Goal: Task Accomplishment & Management: Manage account settings

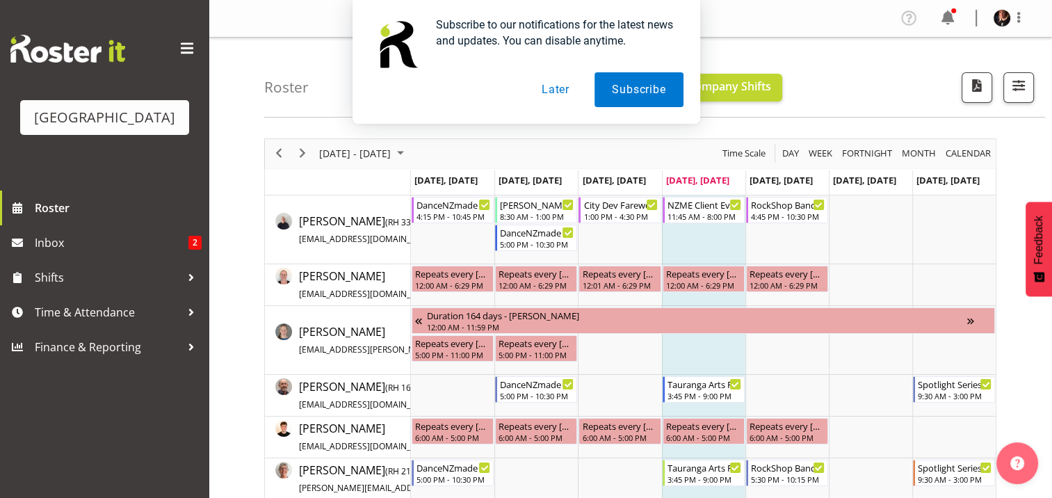
click at [546, 92] on button "Later" at bounding box center [555, 89] width 63 height 35
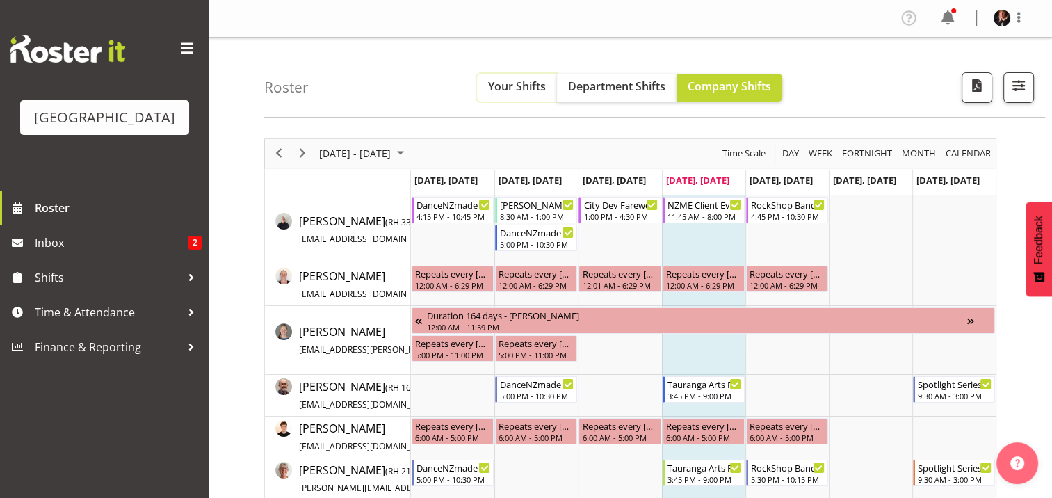
click at [501, 86] on span "Your Shifts" at bounding box center [517, 86] width 58 height 15
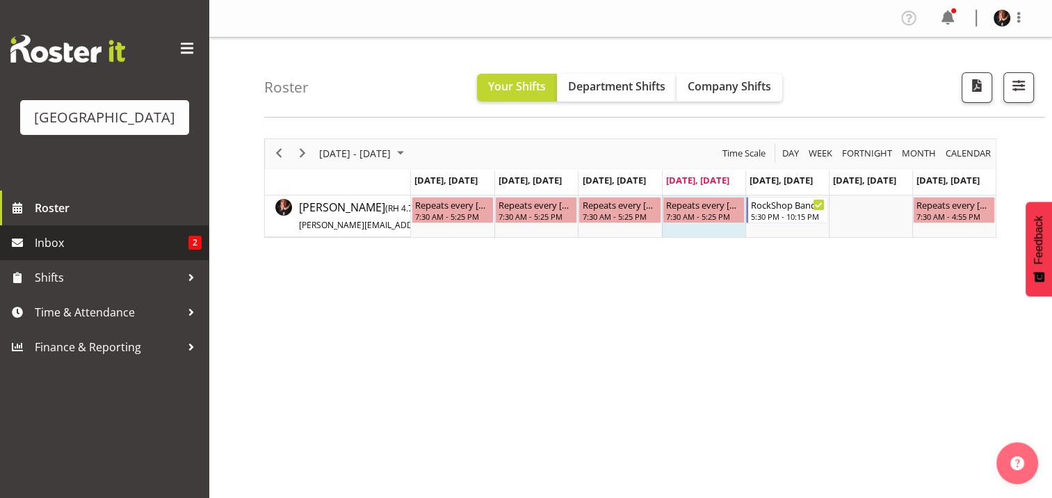
click at [52, 253] on span "Inbox" at bounding box center [112, 242] width 154 height 21
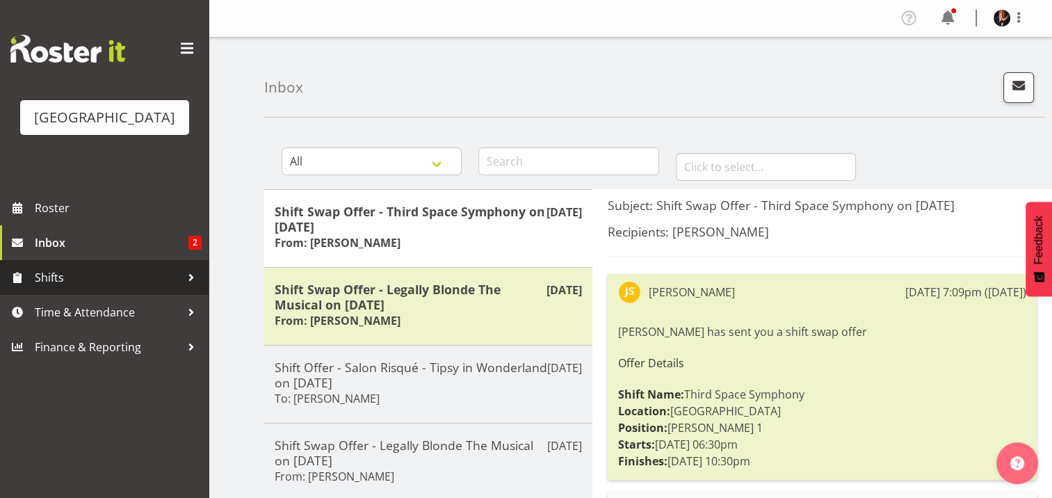
click at [60, 288] on span "Shifts" at bounding box center [108, 277] width 146 height 21
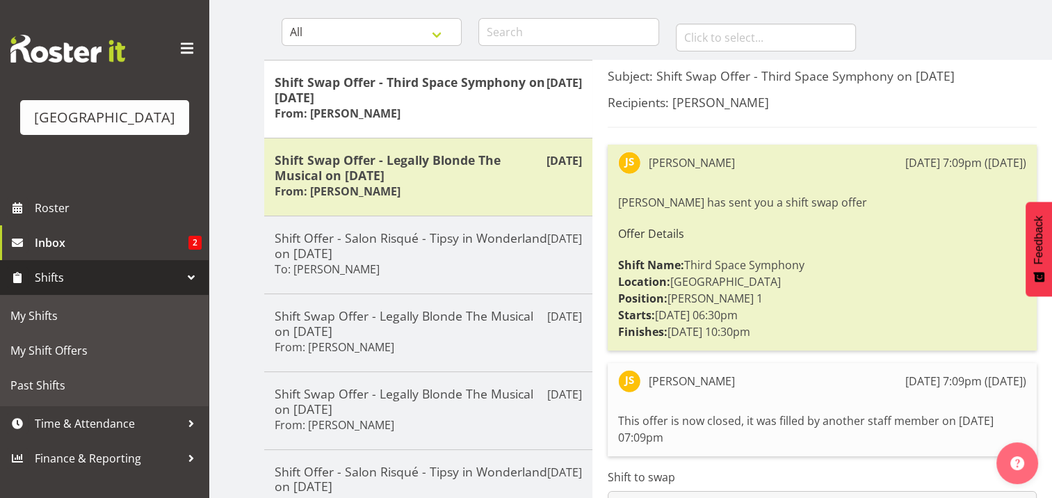
scroll to position [124, 0]
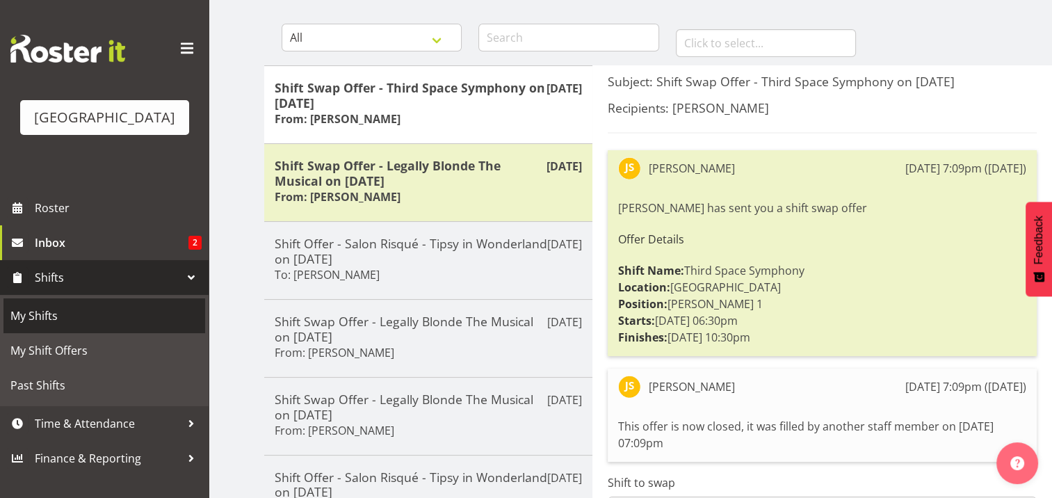
click at [39, 326] on span "My Shifts" at bounding box center [104, 315] width 188 height 21
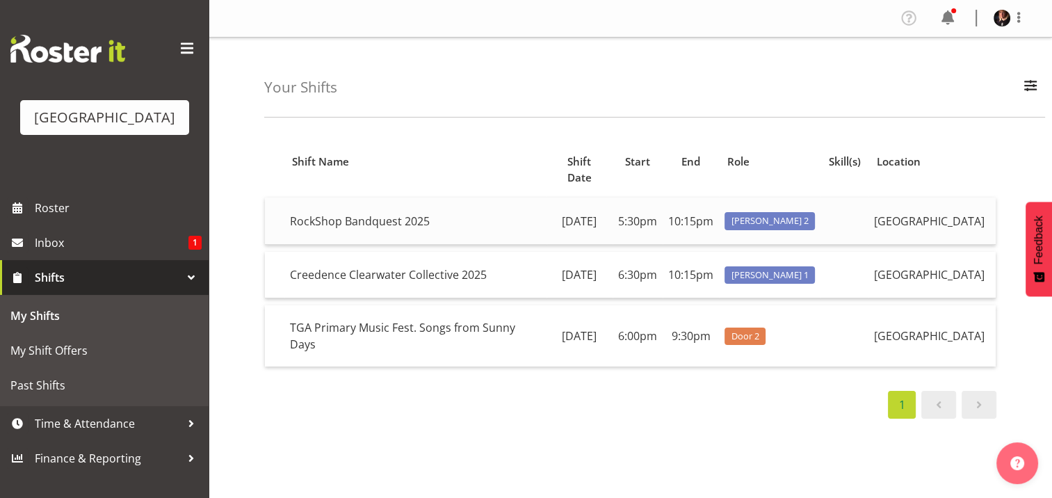
click at [589, 219] on td "Friday, 15th Aug" at bounding box center [579, 220] width 66 height 47
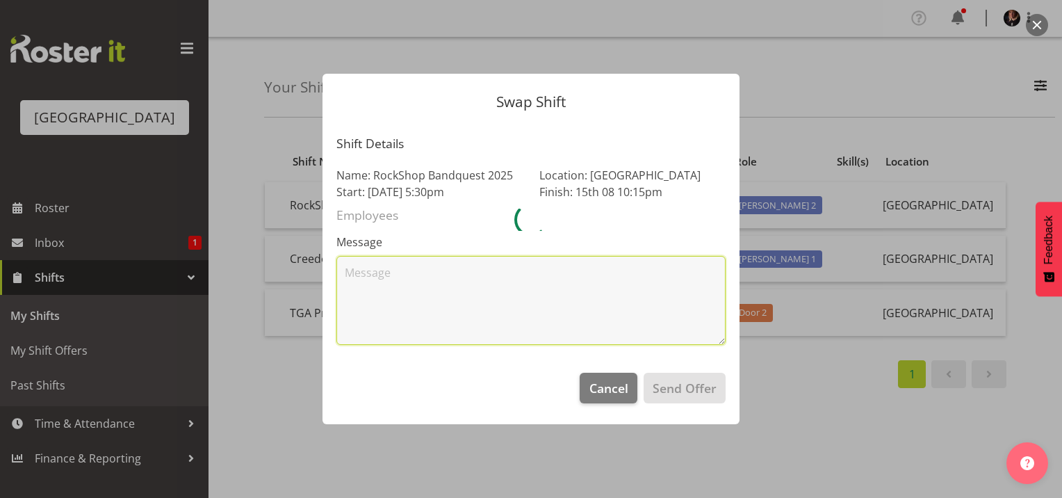
click at [468, 295] on textarea at bounding box center [530, 300] width 389 height 89
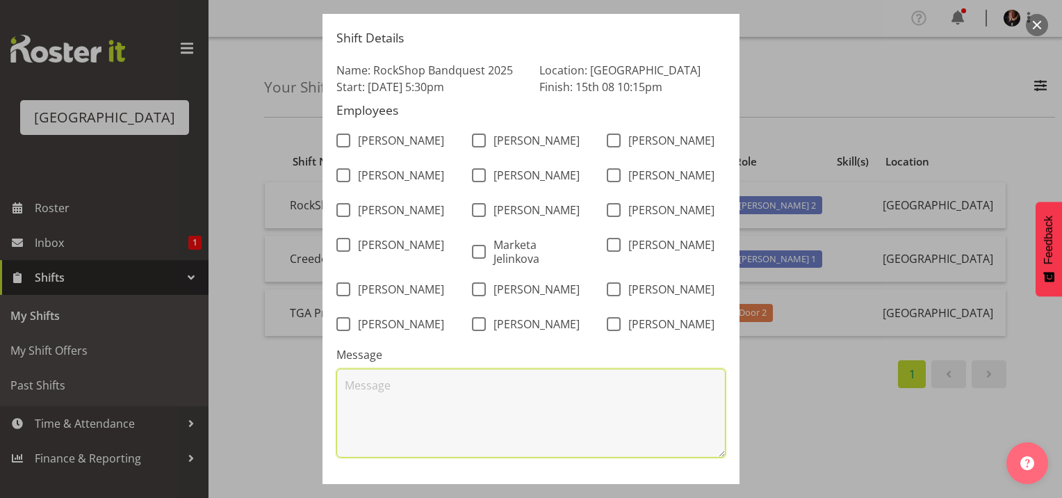
scroll to position [81, 0]
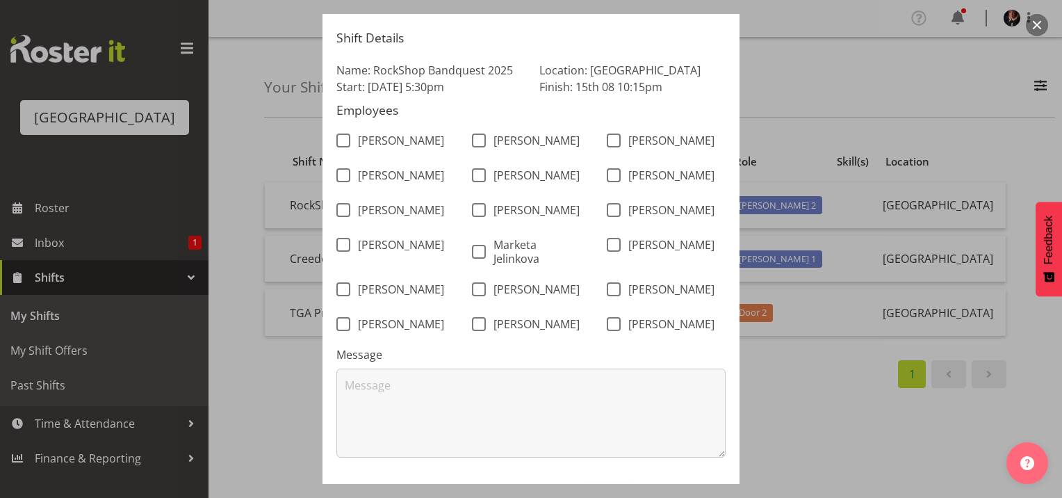
click at [784, 67] on form "Swap Shift Shift Details Name: RockShop Bandquest 2025 Start: 15th Aug 5:30pm L…" at bounding box center [530, 168] width 667 height 470
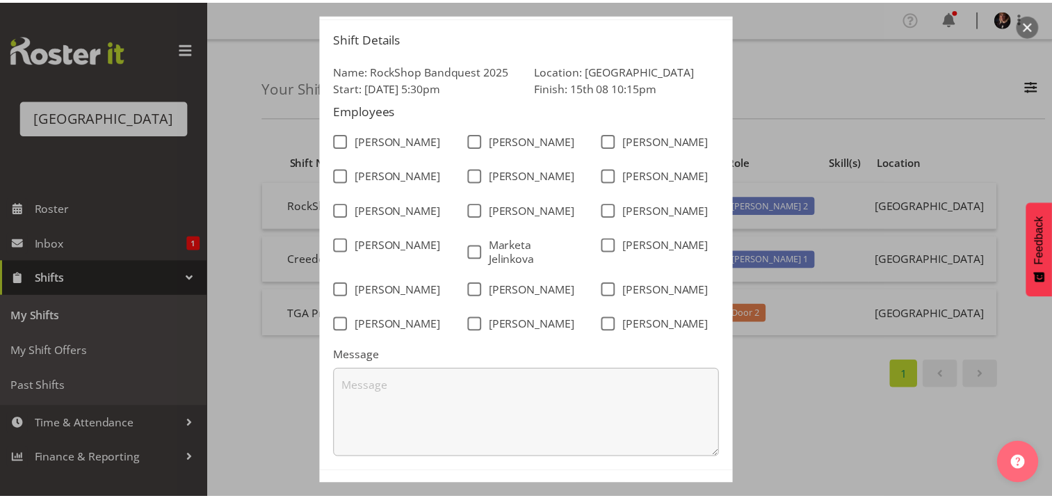
scroll to position [163, 0]
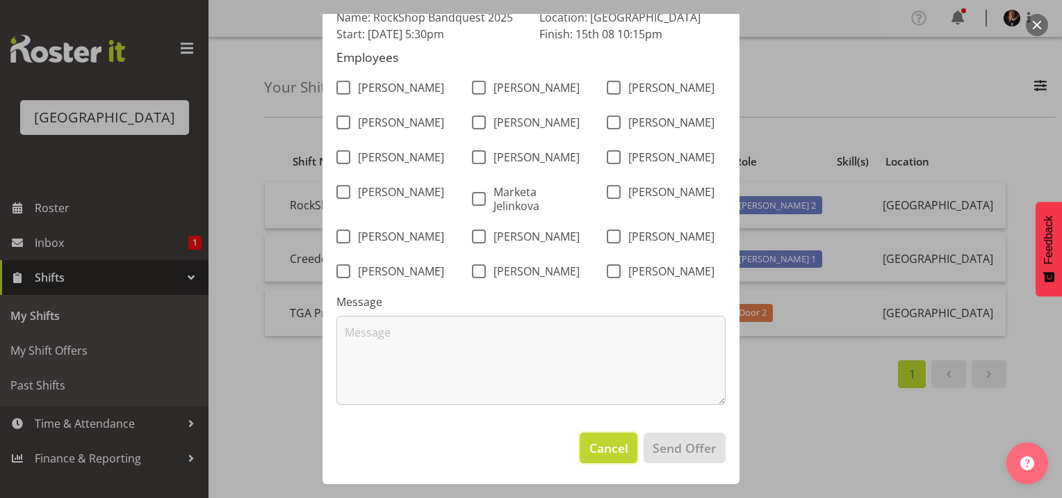
click at [589, 452] on span "Cancel" at bounding box center [608, 448] width 39 height 18
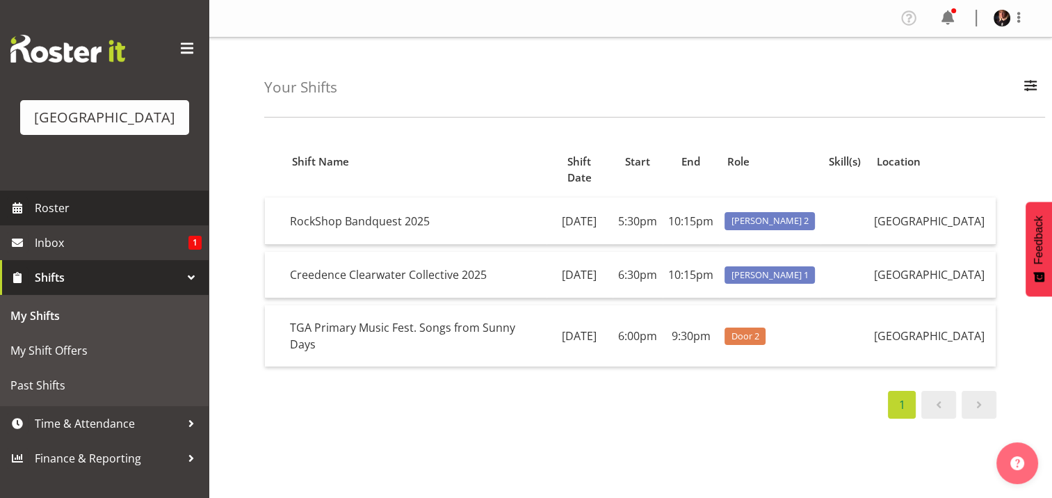
click at [70, 218] on span "Roster" at bounding box center [118, 207] width 167 height 21
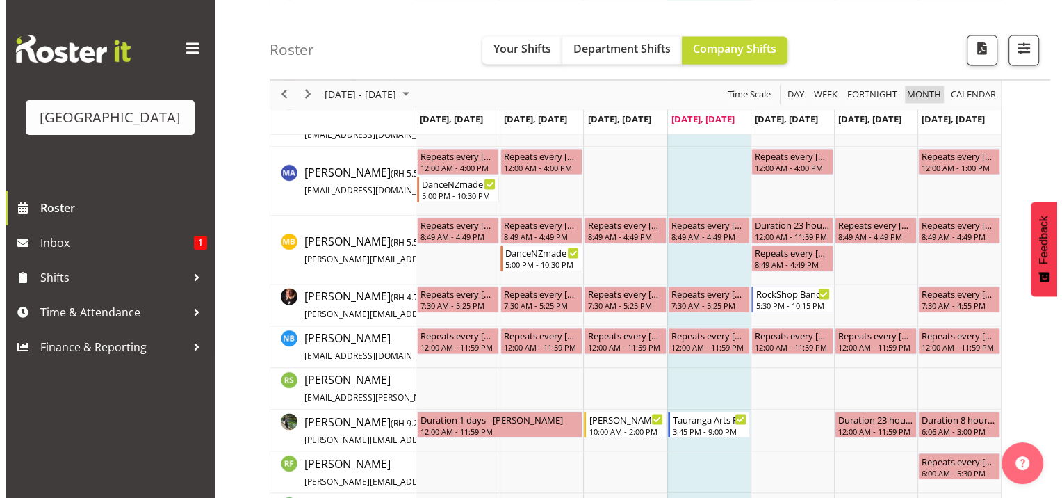
scroll to position [2224, 0]
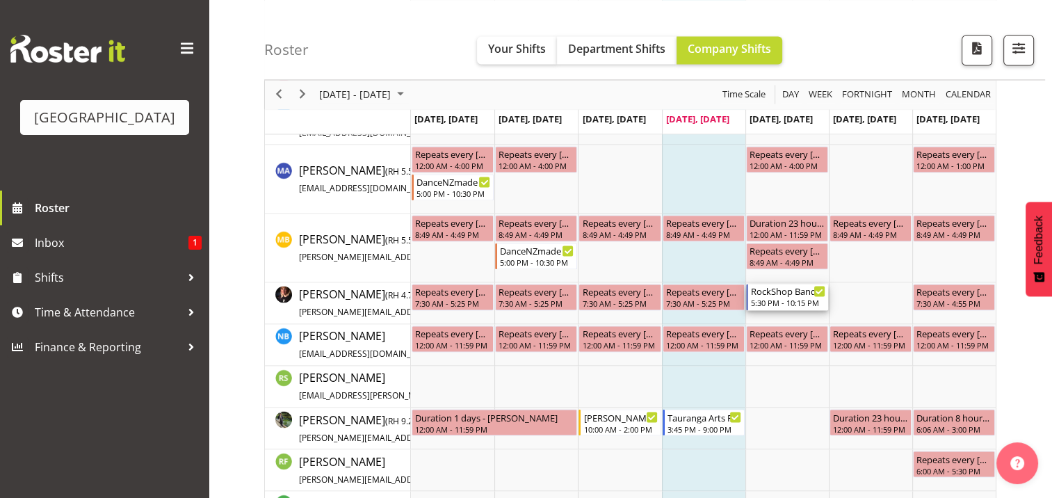
click at [779, 291] on div "RockShop Bandquest 2025" at bounding box center [788, 291] width 74 height 14
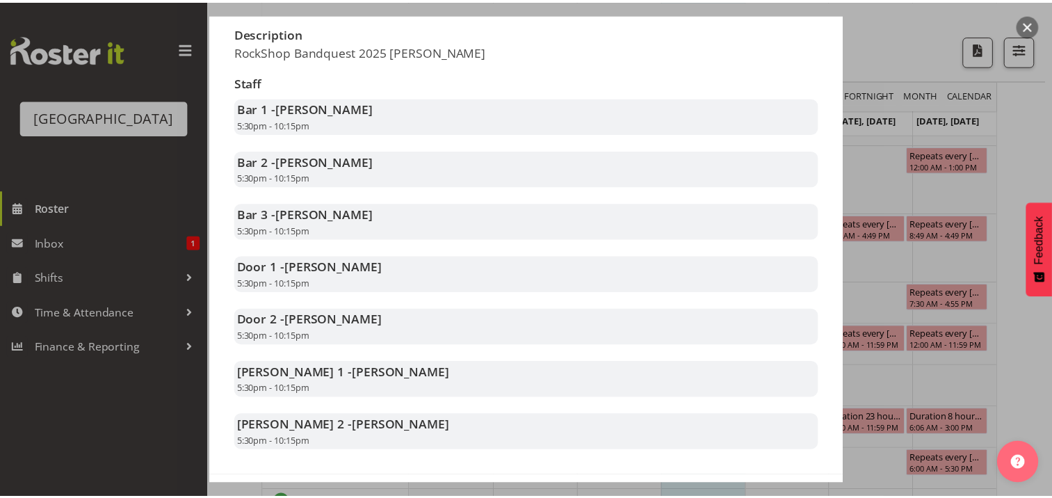
scroll to position [221, 0]
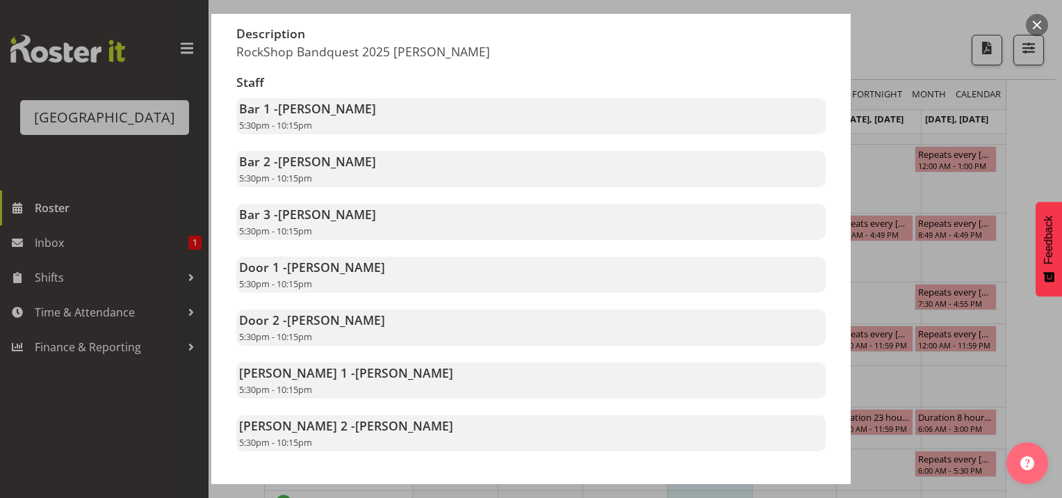
click at [886, 39] on div at bounding box center [531, 249] width 1062 height 498
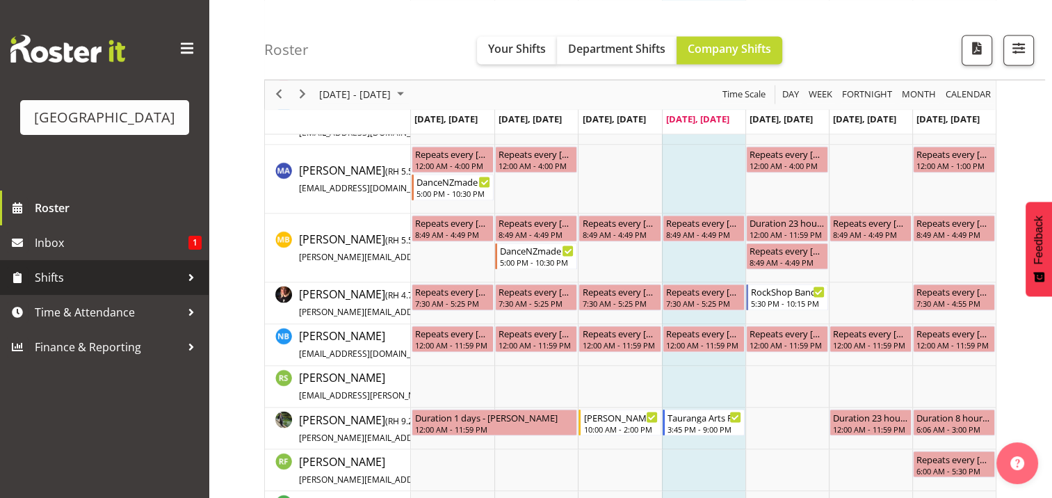
click at [71, 288] on span "Shifts" at bounding box center [108, 277] width 146 height 21
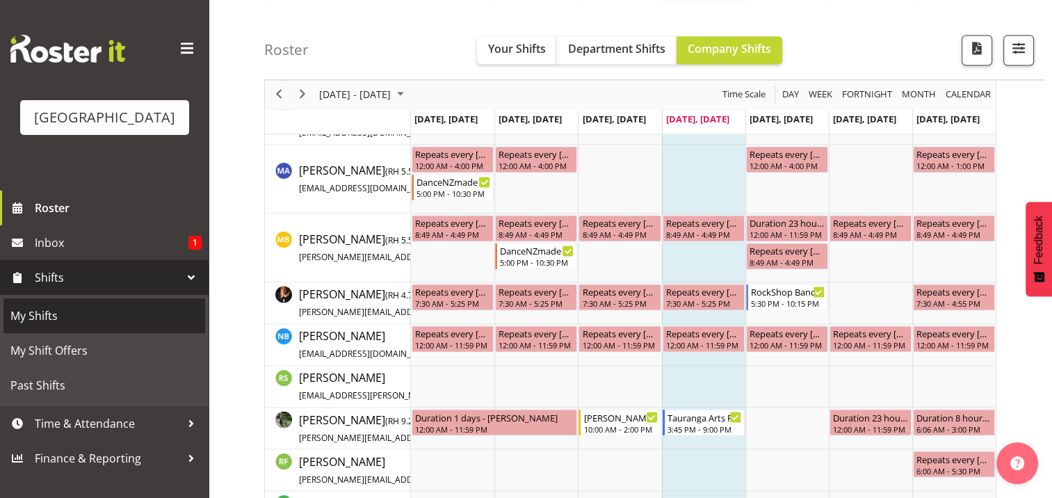
click at [51, 326] on span "My Shifts" at bounding box center [104, 315] width 188 height 21
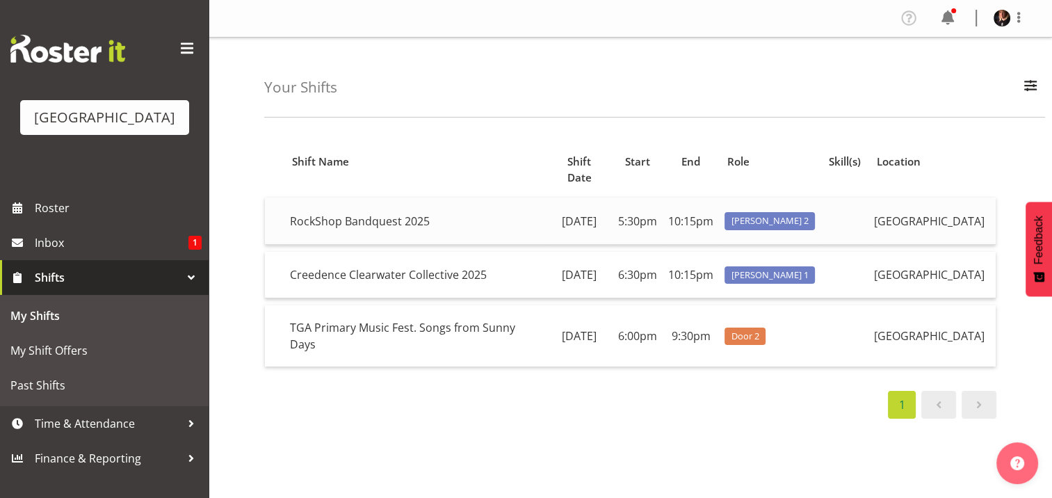
click at [820, 204] on td at bounding box center [844, 220] width 48 height 47
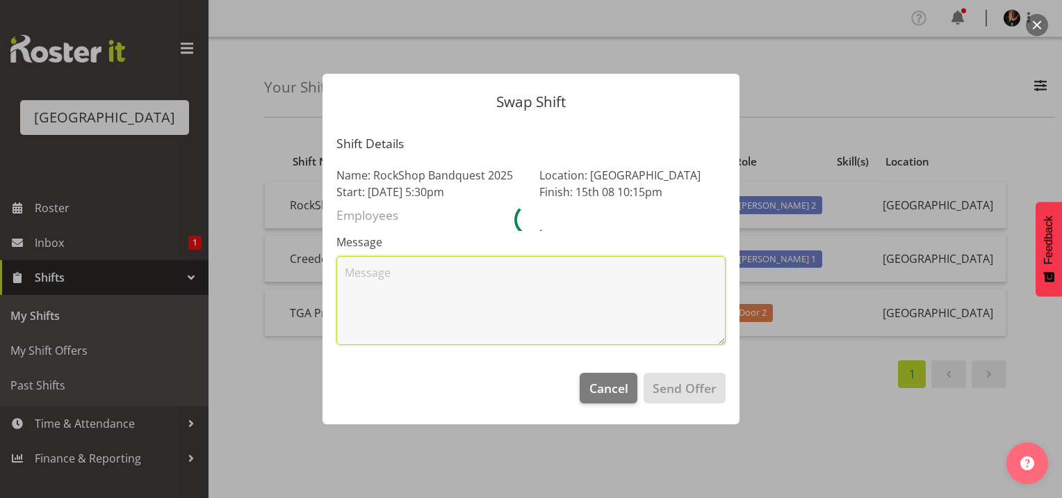
click at [543, 304] on textarea at bounding box center [530, 300] width 389 height 89
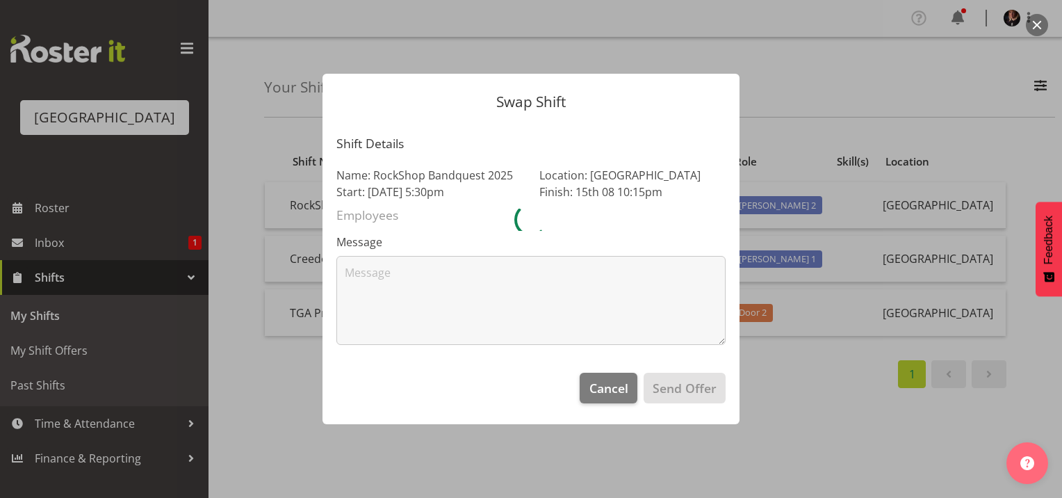
click at [642, 389] on footer "Cancel Send Offer" at bounding box center [531, 391] width 417 height 65
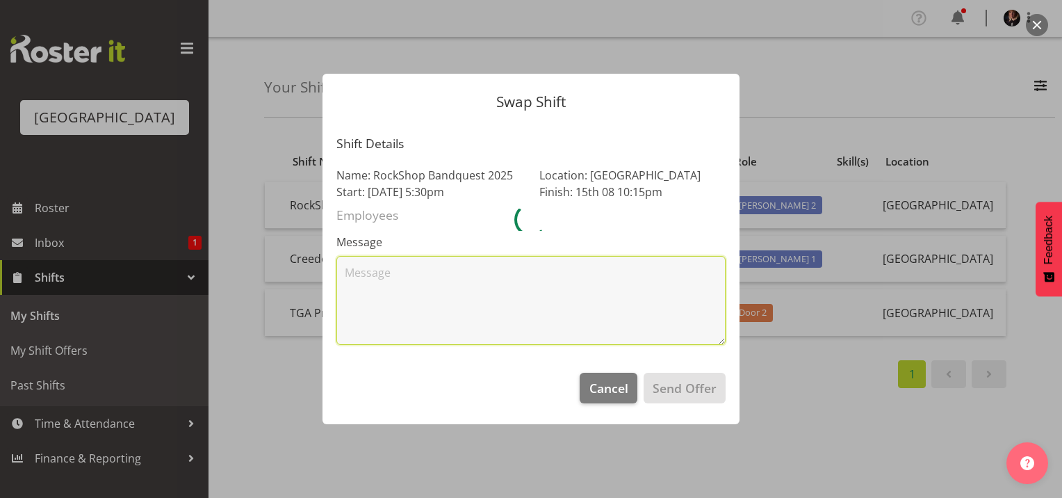
click at [583, 263] on textarea at bounding box center [530, 300] width 389 height 89
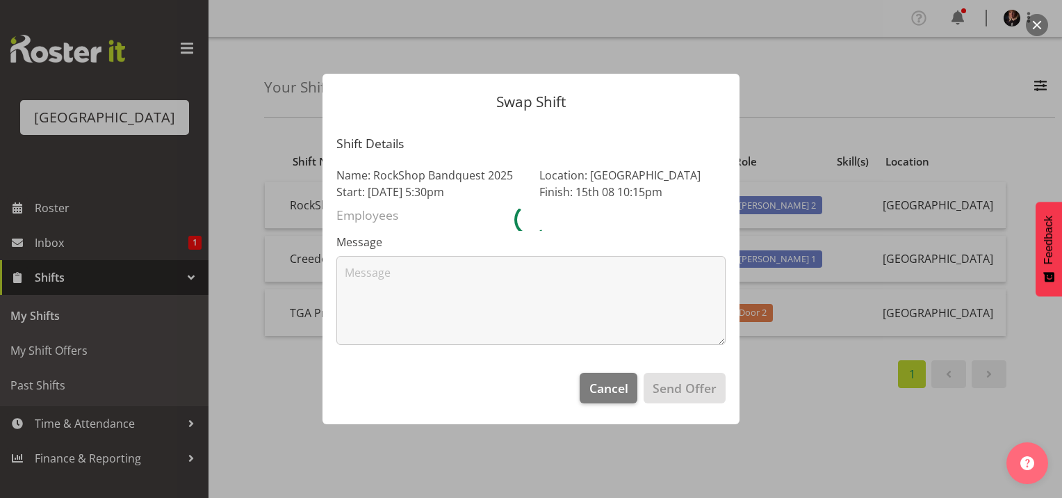
click at [570, 189] on div "Location: Baycourt Community and Arts Centre Finish: 15th 08 10:15pm" at bounding box center [632, 183] width 203 height 50
click at [601, 389] on span "Cancel" at bounding box center [608, 388] width 39 height 18
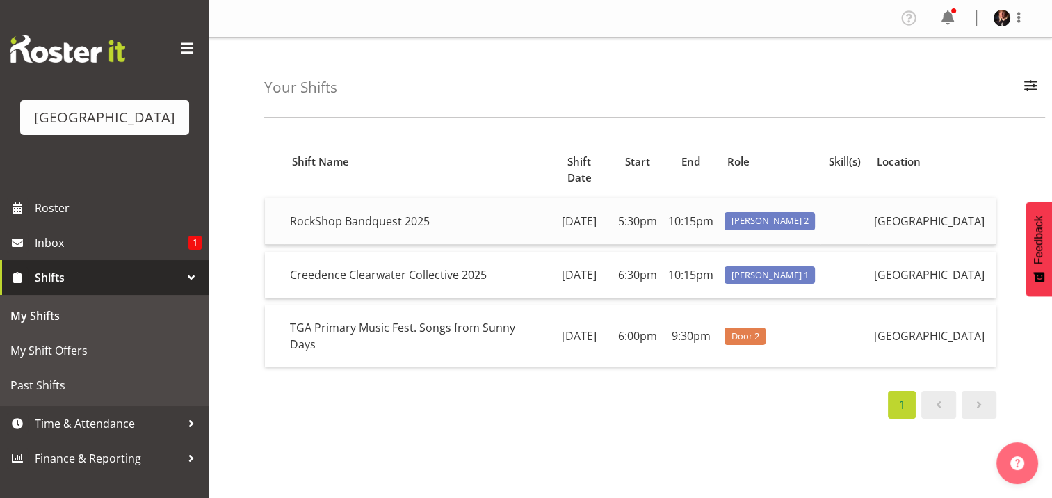
click at [667, 209] on td "10:15pm" at bounding box center [690, 220] width 56 height 47
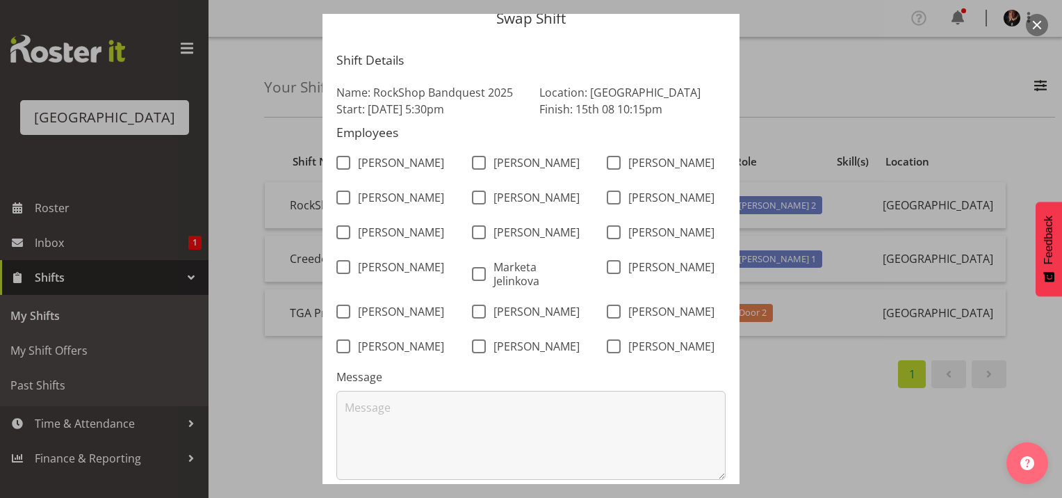
scroll to position [58, 0]
click at [339, 164] on span at bounding box center [343, 163] width 14 height 14
click at [339, 164] on input "Alec Were" at bounding box center [340, 162] width 9 height 9
checkbox input "true"
click at [472, 163] on span at bounding box center [479, 163] width 14 height 14
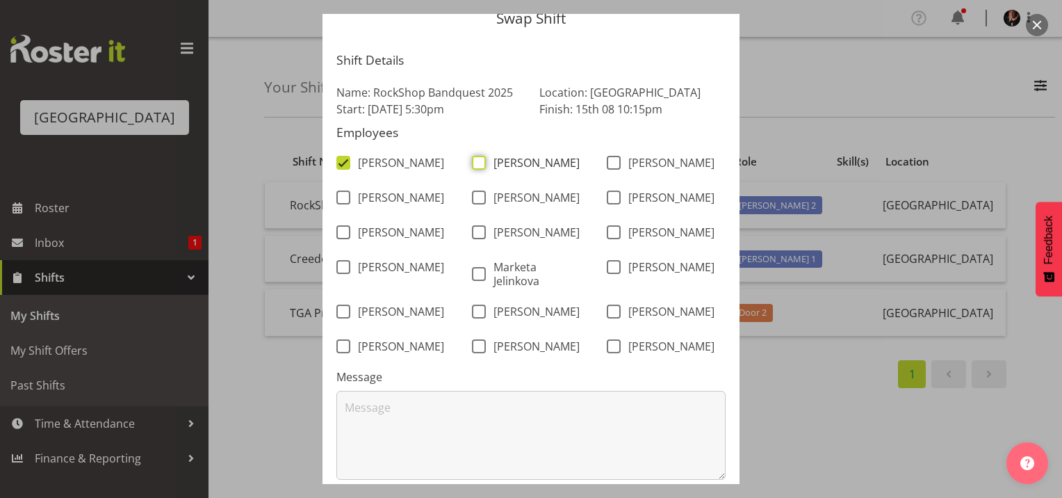
click at [472, 163] on input "Alex Freeman" at bounding box center [476, 162] width 9 height 9
checkbox input "true"
click at [610, 204] on span at bounding box center [614, 197] width 14 height 14
click at [610, 202] on input "Emma Johns" at bounding box center [611, 197] width 9 height 9
checkbox input "true"
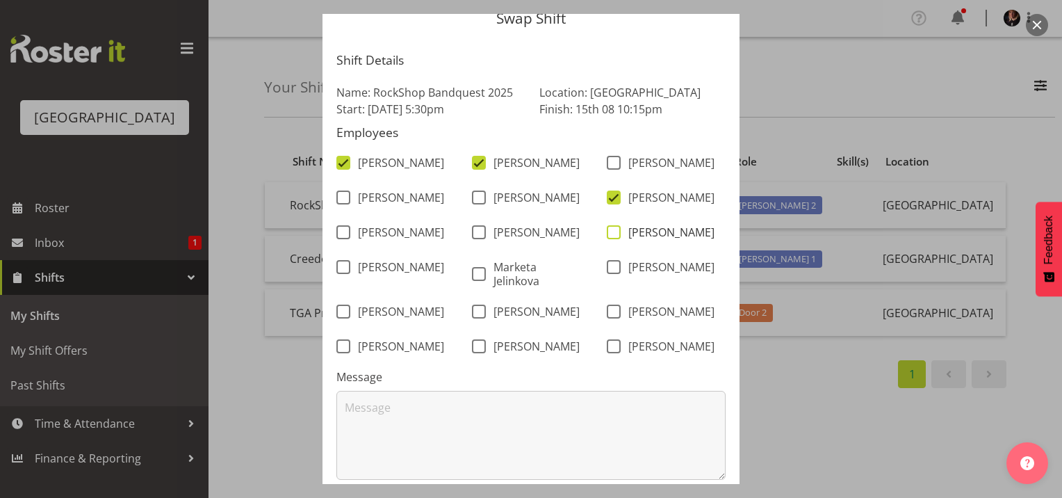
click at [608, 239] on span at bounding box center [614, 232] width 14 height 14
click at [608, 237] on input "Katherine Madill" at bounding box center [611, 232] width 9 height 9
checkbox input "true"
click at [610, 274] on span at bounding box center [614, 267] width 14 height 14
click at [610, 272] on input "Max Allan" at bounding box center [611, 267] width 9 height 9
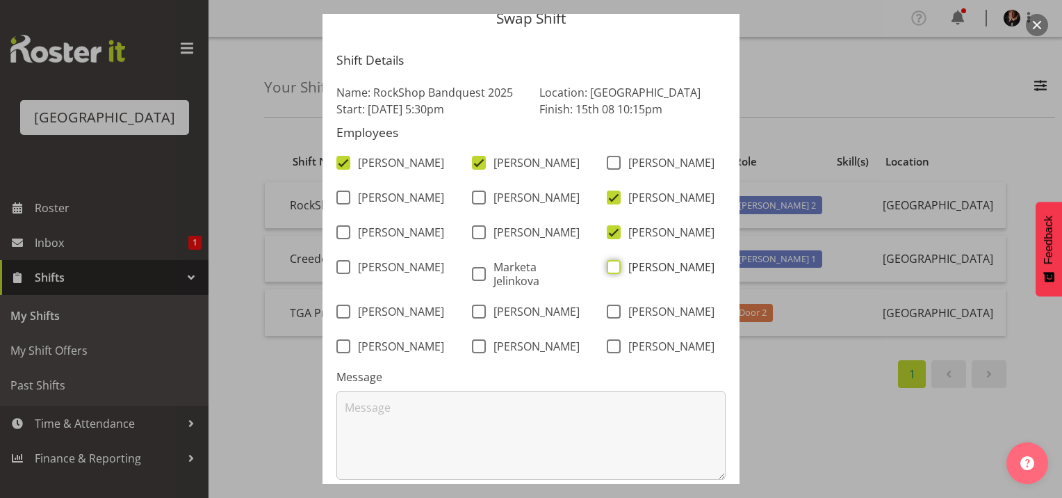
checkbox input "true"
click at [615, 353] on span at bounding box center [614, 346] width 14 height 14
click at [615, 351] on input "Valerie Donaldson" at bounding box center [611, 346] width 9 height 9
checkbox input "true"
click at [336, 239] on span at bounding box center [343, 232] width 14 height 14
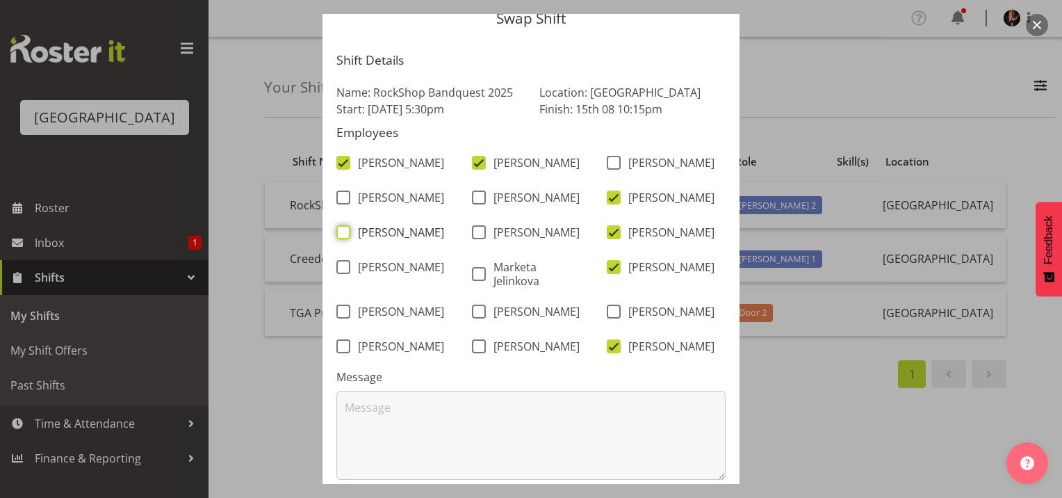
click at [336, 237] on input "Jody Smart" at bounding box center [340, 232] width 9 height 9
checkbox input "true"
click at [336, 204] on span at bounding box center [343, 197] width 14 height 14
click at [336, 202] on input "Dillyn Shine" at bounding box center [340, 197] width 9 height 9
checkbox input "true"
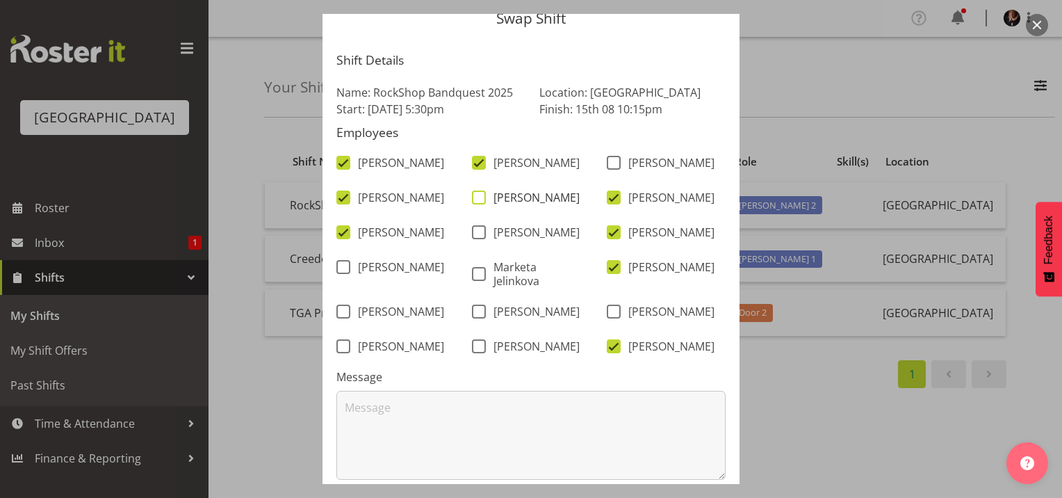
click at [472, 204] on span at bounding box center [479, 197] width 14 height 14
click at [472, 202] on input "Dominique Vogler" at bounding box center [476, 197] width 9 height 9
checkbox input "true"
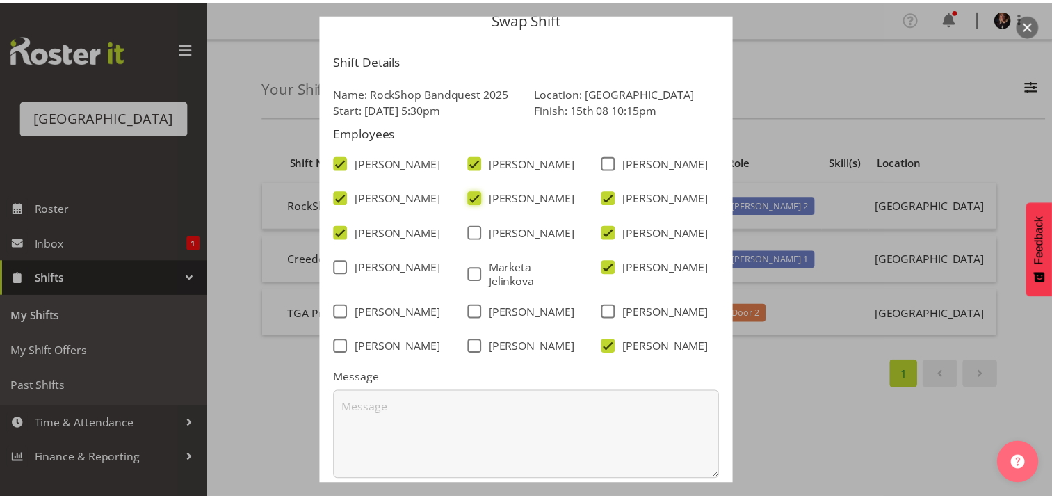
scroll to position [163, 0]
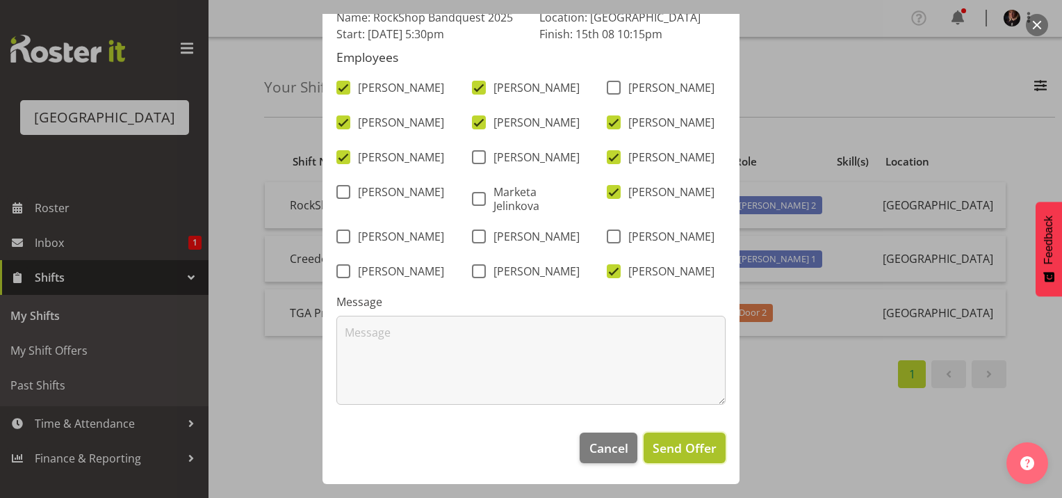
click at [670, 448] on span "Send Offer" at bounding box center [685, 448] width 64 height 18
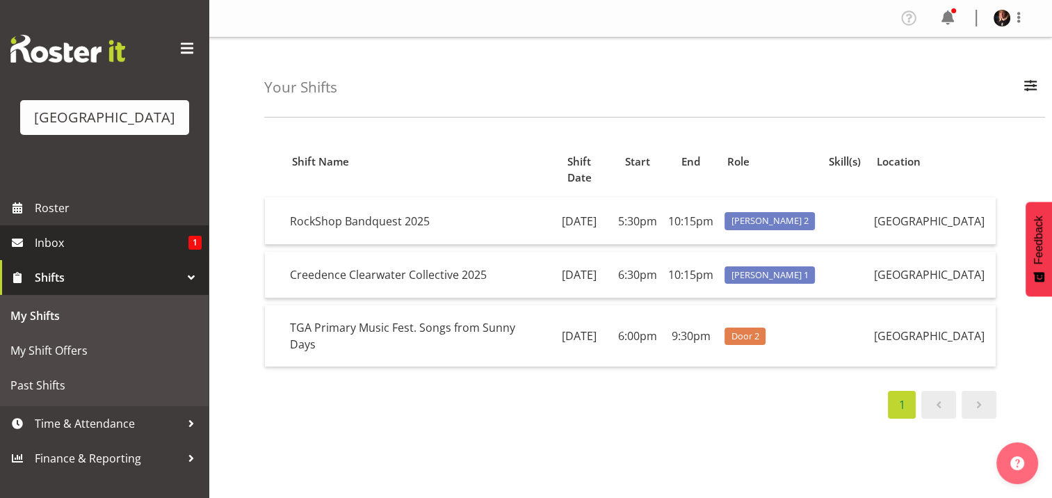
click at [48, 253] on span "Inbox" at bounding box center [112, 242] width 154 height 21
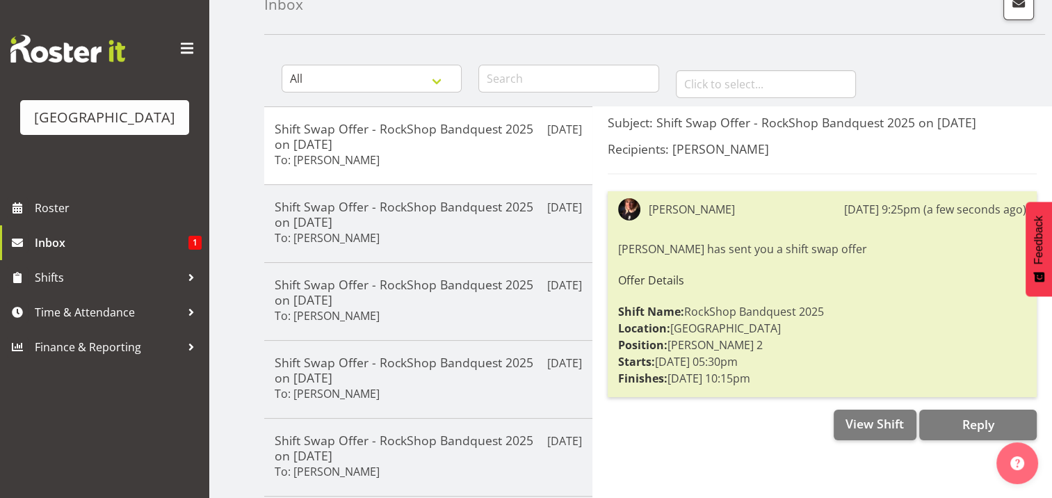
scroll to position [83, 0]
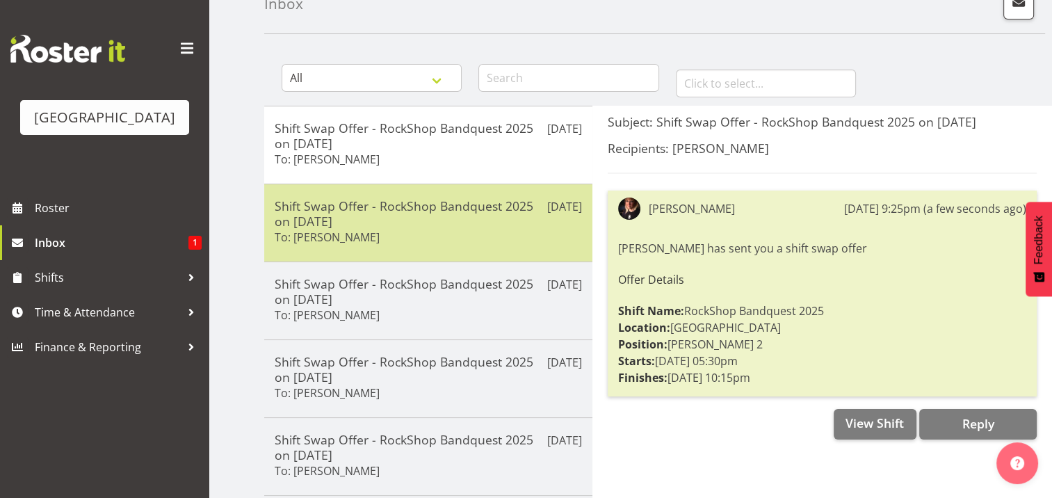
click at [429, 219] on h5 "Shift Swap Offer - RockShop Bandquest 2025 on [DATE]" at bounding box center [428, 213] width 307 height 31
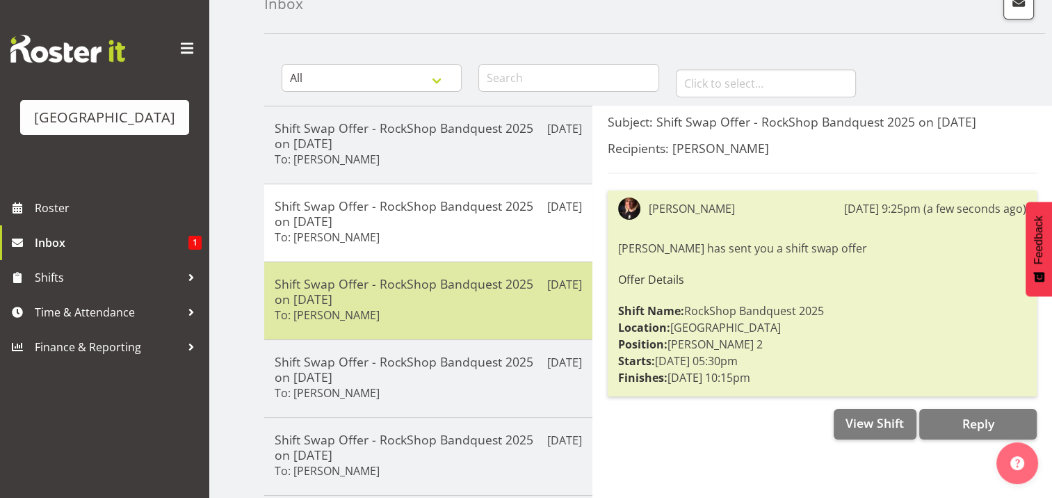
click at [402, 308] on div "Shift Swap Offer - RockShop Bandquest 2025 on [DATE] To: [PERSON_NAME]" at bounding box center [428, 300] width 307 height 49
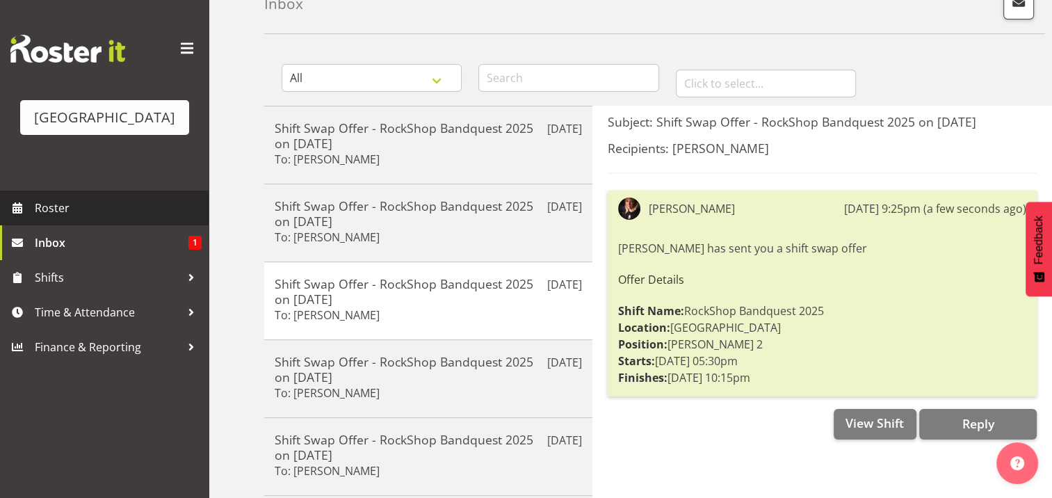
click at [57, 218] on span "Roster" at bounding box center [118, 207] width 167 height 21
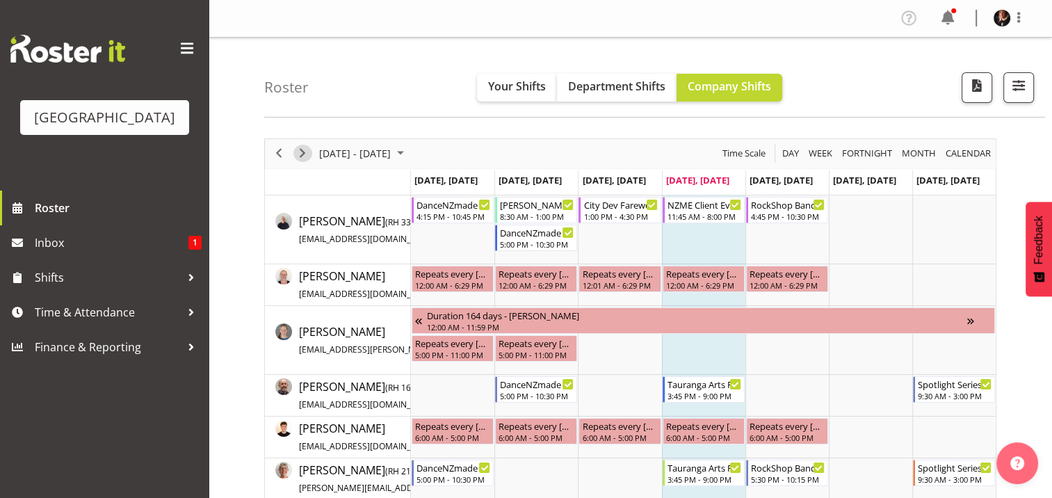
click at [302, 154] on span "Next" at bounding box center [302, 153] width 17 height 17
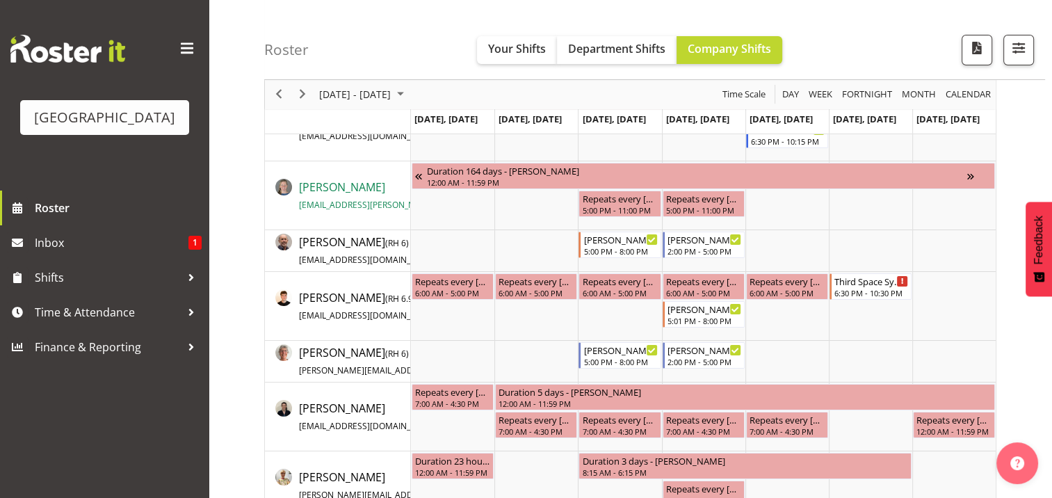
scroll to position [146, 0]
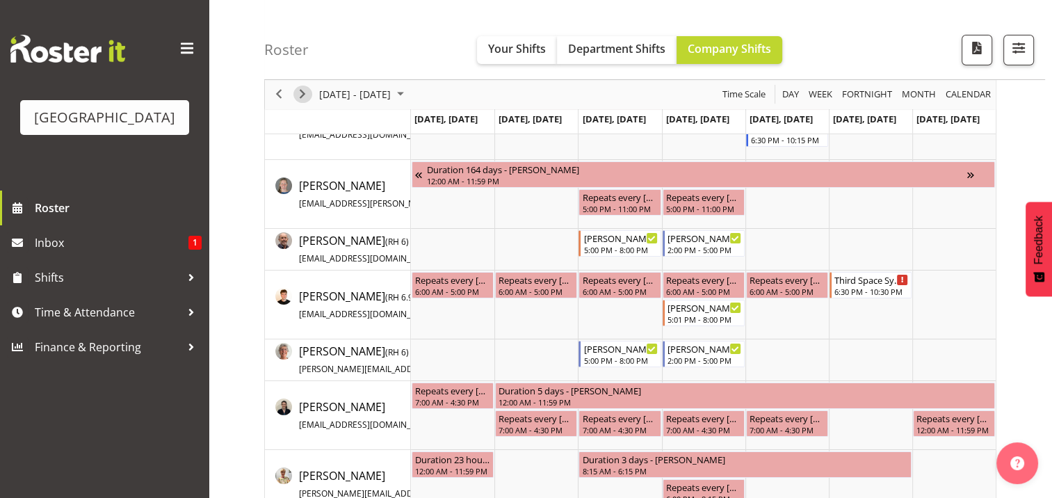
click at [302, 99] on span "Next" at bounding box center [302, 94] width 17 height 17
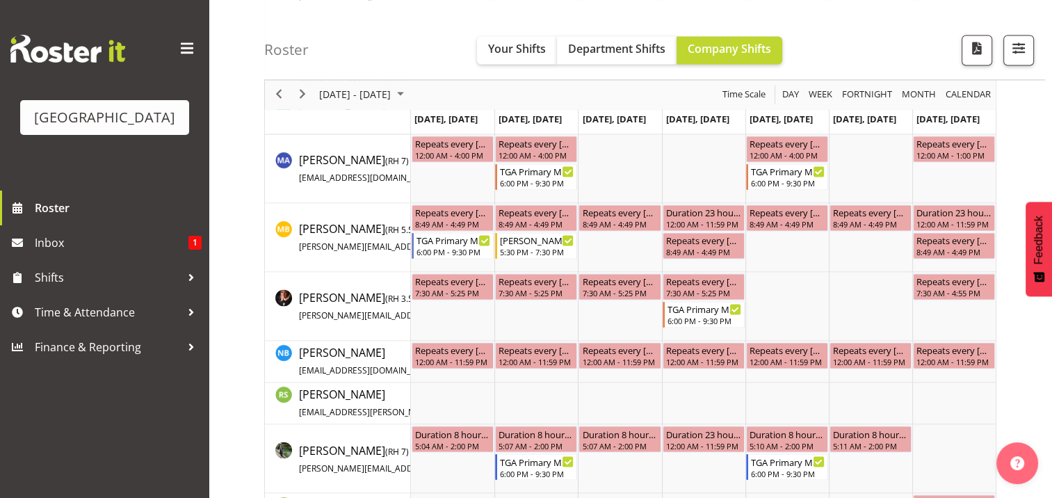
scroll to position [2207, 0]
click at [300, 86] on span "Next" at bounding box center [302, 94] width 17 height 17
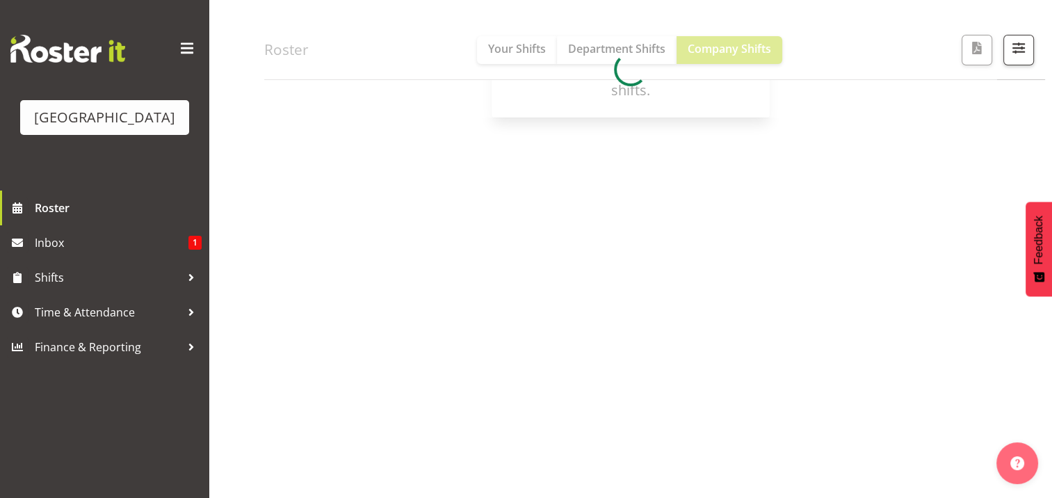
scroll to position [186, 0]
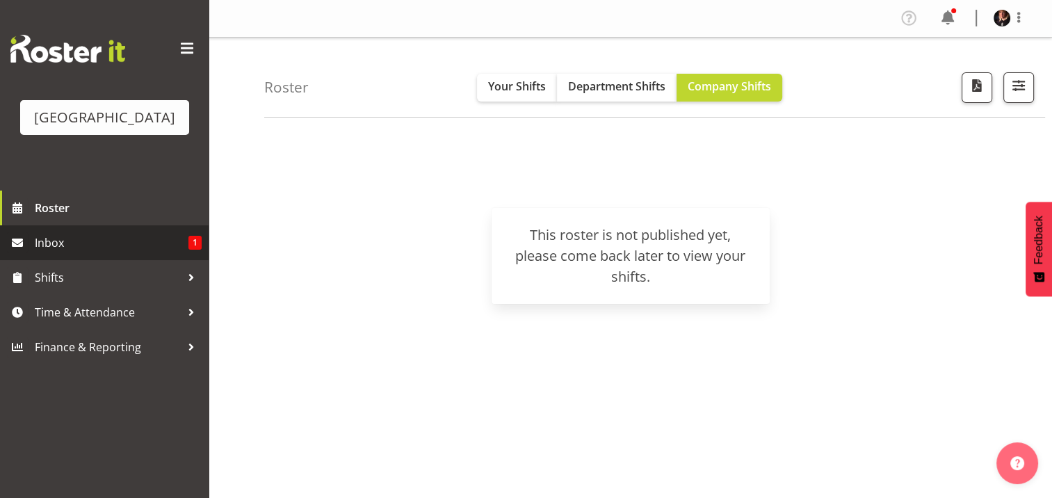
click at [63, 253] on span "Inbox" at bounding box center [112, 242] width 154 height 21
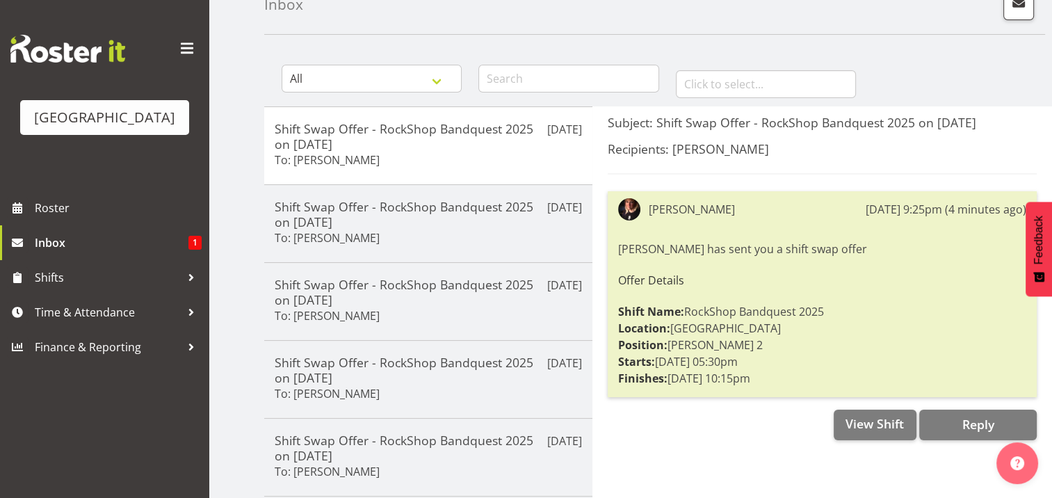
scroll to position [82, 0]
